Goal: Transaction & Acquisition: Purchase product/service

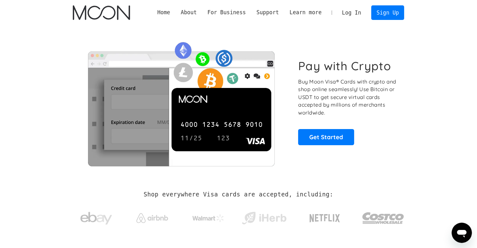
click at [357, 14] on link "Log In" at bounding box center [352, 13] width 30 height 14
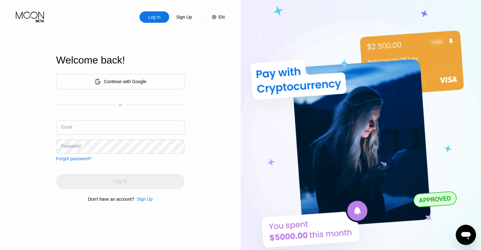
type input "[EMAIL_ADDRESS][DOMAIN_NAME]"
click at [141, 79] on div "Continue with Google" at bounding box center [125, 81] width 42 height 5
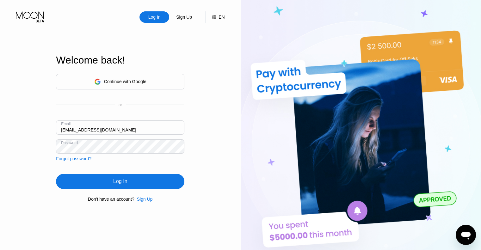
click at [117, 191] on div "Continue with Google or Email juliapro2025@gmail.com Password Forgot password? …" at bounding box center [120, 138] width 128 height 128
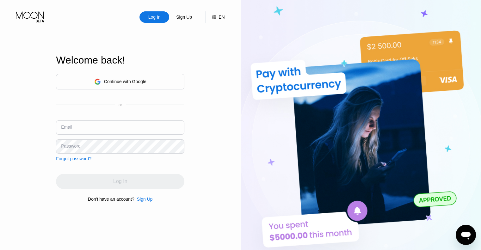
type input "[EMAIL_ADDRESS][DOMAIN_NAME]"
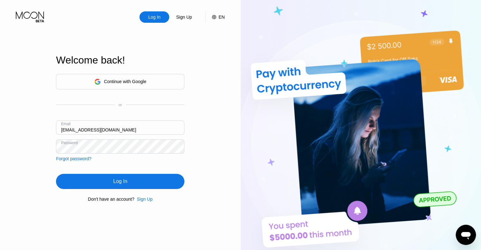
drag, startPoint x: 193, startPoint y: 177, endPoint x: 186, endPoint y: 179, distance: 6.9
click at [193, 177] on div "Log In Sign Up EN Language Select an item Save Welcome back! Continue with Goog…" at bounding box center [120, 137] width 241 height 275
click at [166, 185] on div "Log In" at bounding box center [120, 181] width 128 height 15
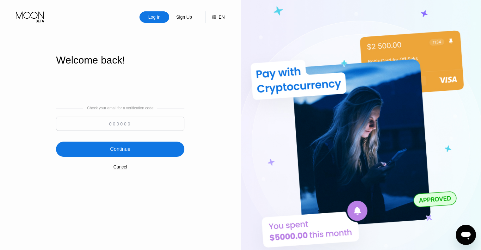
click at [129, 127] on input at bounding box center [120, 124] width 128 height 14
click at [206, 208] on div "Log In Sign Up EN Language Select an item Save Welcome back! Check your email f…" at bounding box center [120, 137] width 241 height 275
click at [120, 125] on input at bounding box center [120, 124] width 128 height 14
paste input "336400"
type input "336400"
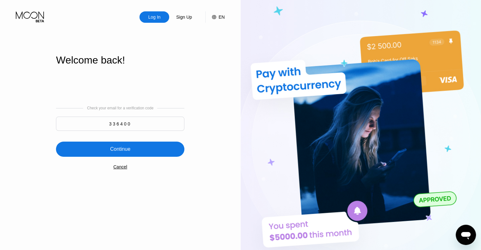
click at [124, 152] on div "Continue" at bounding box center [120, 149] width 20 height 6
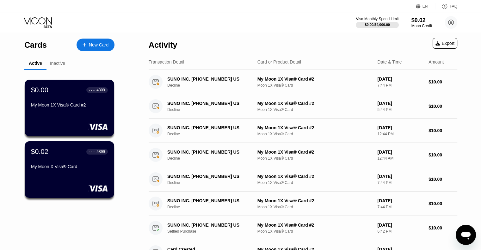
click at [100, 44] on div "New Card" at bounding box center [99, 44] width 20 height 5
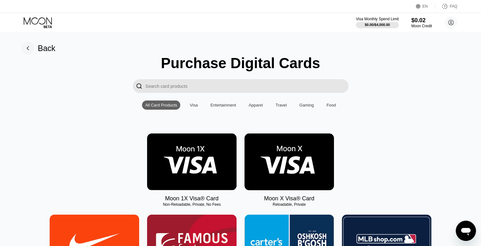
click at [281, 165] on img at bounding box center [290, 161] width 90 height 57
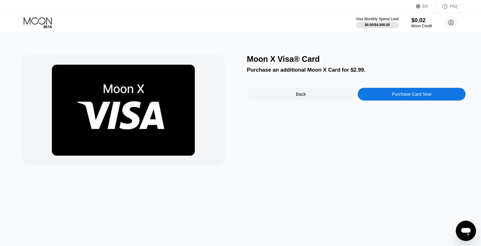
click at [402, 97] on div "Purchase Card Now" at bounding box center [412, 93] width 40 height 5
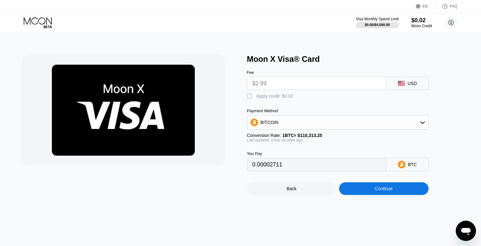
click at [281, 86] on input "$2.99" at bounding box center [317, 83] width 128 height 13
click at [258, 85] on input "$2.99" at bounding box center [317, 83] width 128 height 13
click at [301, 125] on div "BITCOIN" at bounding box center [337, 122] width 181 height 13
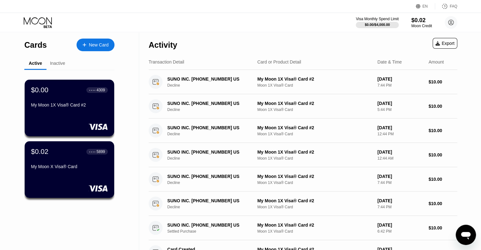
click at [109, 45] on div "New Card" at bounding box center [96, 45] width 38 height 13
click at [65, 167] on div "My Moon X Visa® Card" at bounding box center [70, 166] width 78 height 5
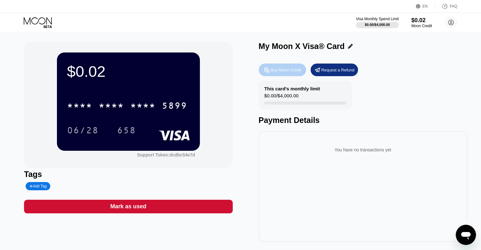
click at [274, 70] on div "Buy Moon Credit" at bounding box center [286, 69] width 31 height 5
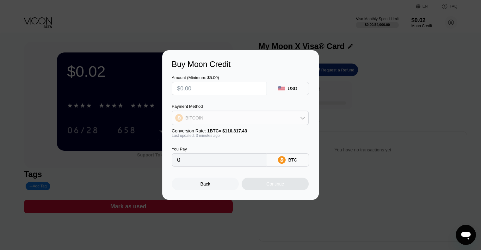
click at [265, 119] on div "BITCOIN" at bounding box center [240, 118] width 136 height 13
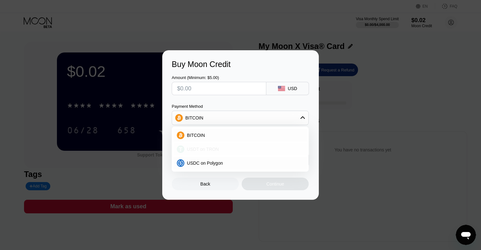
click at [214, 153] on div "USDT on TRON" at bounding box center [240, 149] width 133 height 13
type input "0.00"
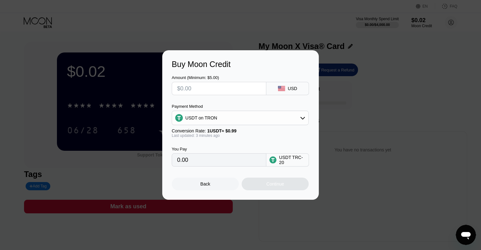
click at [197, 90] on input "text" at bounding box center [219, 88] width 84 height 13
type input "$1"
type input "1.01"
type input "$10"
type input "10.10"
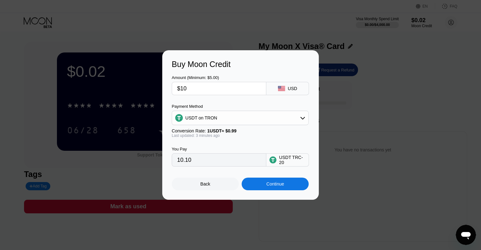
drag, startPoint x: 180, startPoint y: 87, endPoint x: 154, endPoint y: 86, distance: 26.0
click at [154, 86] on div "Buy Moon Credit Amount (Minimum: $5.00) $10 USD Payment Method USDT on TRON Con…" at bounding box center [240, 125] width 481 height 150
click at [190, 86] on input "$10" at bounding box center [219, 88] width 84 height 13
type input "$10"
drag, startPoint x: 178, startPoint y: 150, endPoint x: 171, endPoint y: 150, distance: 6.7
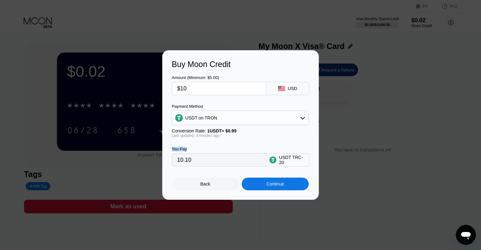
click at [171, 150] on div "Buy Moon Credit Amount (Minimum: $5.00) $10 USD Payment Method USDT on TRON Con…" at bounding box center [240, 125] width 157 height 150
click at [193, 152] on div "You Pay" at bounding box center [219, 149] width 95 height 5
click at [260, 183] on div "Continue" at bounding box center [275, 184] width 67 height 13
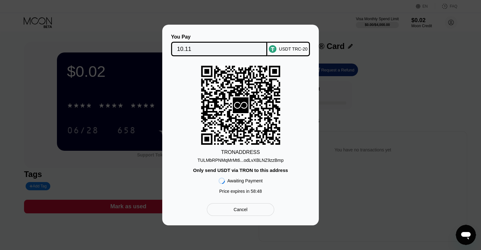
click at [259, 160] on div "TULMbRPNMqMrMt6...odLvXBLNZ9zzBmp" at bounding box center [240, 160] width 86 height 5
drag, startPoint x: 261, startPoint y: 194, endPoint x: 221, endPoint y: 195, distance: 39.2
click at [221, 194] on div "Price expires in 58 : 43" at bounding box center [240, 191] width 43 height 5
click at [256, 160] on div "TULMbRPNMqMrMt6...odLvXBLNZ9zzBmp" at bounding box center [240, 160] width 86 height 5
click at [244, 162] on div "TULMbRPNMqMrMt6...odLvXBLNZ9zzBmp" at bounding box center [240, 160] width 86 height 5
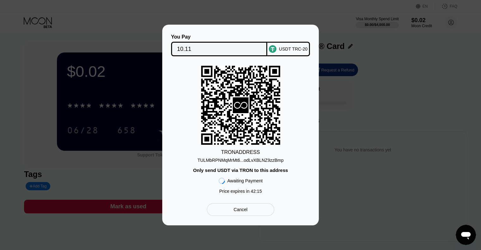
click at [266, 159] on div "TULMbRPNMqMrMt6...odLvXBLNZ9zzBmp" at bounding box center [240, 160] width 86 height 5
click at [272, 159] on div "TULMbRPNMqMrMt6...odLvXBLNZ9zzBmp" at bounding box center [240, 160] width 86 height 5
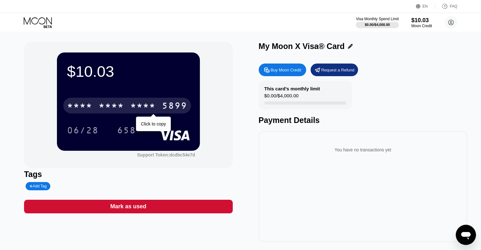
click at [138, 106] on div "* * * *" at bounding box center [142, 107] width 25 height 10
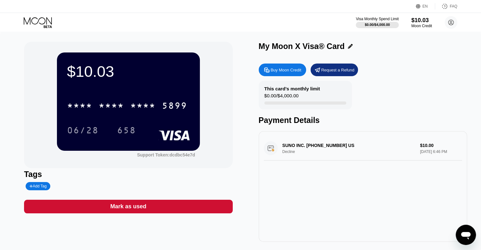
click at [424, 149] on div "SUNO INC. +16017417866 US Decline $10.00 Sep 25, 2025 6:46 PM" at bounding box center [363, 148] width 198 height 24
click at [357, 154] on div "SUNO INC. +16017417866 US Decline $10.00 Sep 25, 2025 6:46 PM" at bounding box center [363, 148] width 198 height 24
click at [291, 69] on div "Buy Moon Credit" at bounding box center [286, 69] width 31 height 5
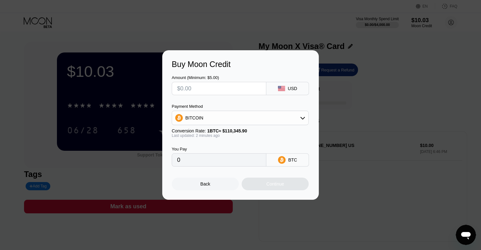
click at [196, 89] on input "text" at bounding box center [219, 88] width 84 height 13
type input "$5"
type input "0.00004532"
type input "$5"
click at [202, 112] on div "BITCOIN" at bounding box center [240, 118] width 137 height 15
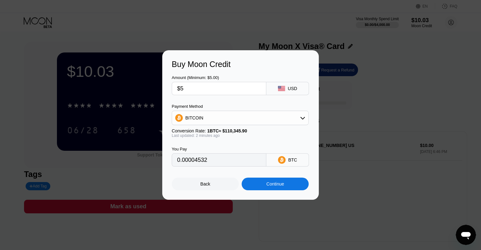
click at [201, 119] on div "BITCOIN" at bounding box center [194, 117] width 18 height 5
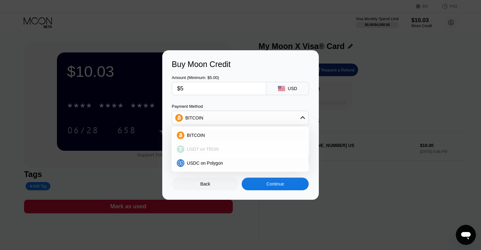
click at [198, 149] on span "USDT on TRON" at bounding box center [203, 149] width 32 height 5
type input "5.05"
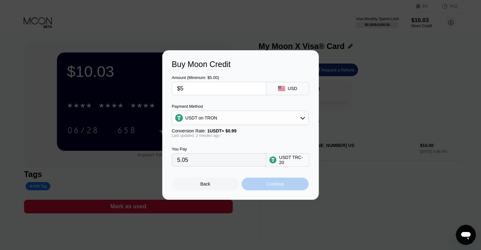
click at [278, 187] on div "Continue" at bounding box center [275, 184] width 18 height 5
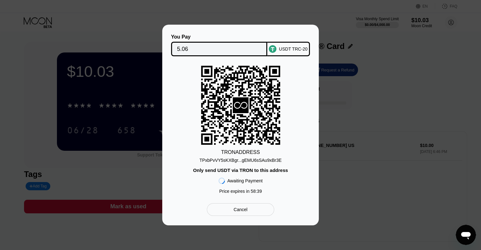
click at [263, 162] on div "TPxbPvVY5sKXBgr...gEMU6sSAu9xBr3E" at bounding box center [241, 160] width 82 height 5
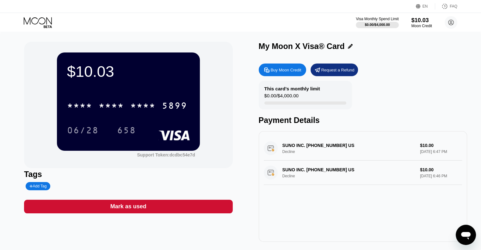
click at [264, 28] on div "Visa Monthly Spend Limit $0.00 / $4,000.00 $10.03 Moon Credit [EMAIL_ADDRESS][D…" at bounding box center [240, 22] width 481 height 19
click at [412, 49] on div "My Moon X Visa® Card" at bounding box center [363, 46] width 209 height 9
